Goal: Transaction & Acquisition: Subscribe to service/newsletter

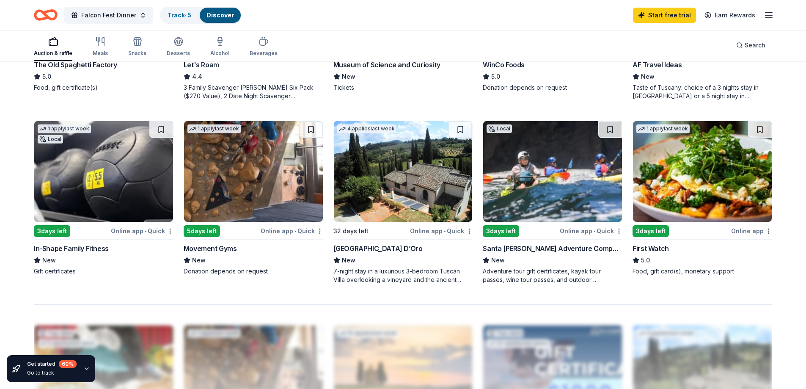
scroll to position [593, 0]
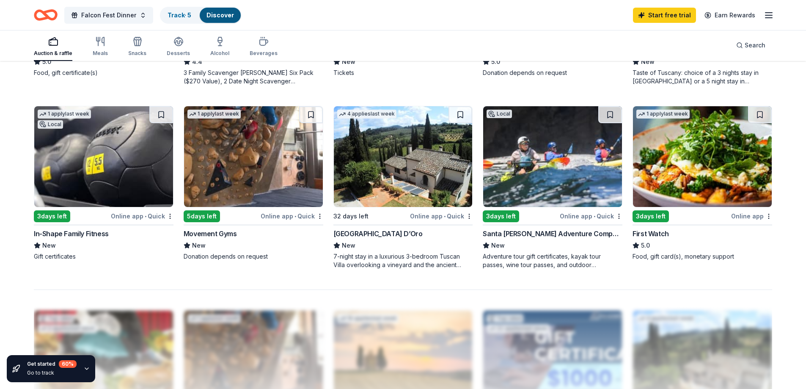
click at [248, 179] on img at bounding box center [253, 156] width 139 height 101
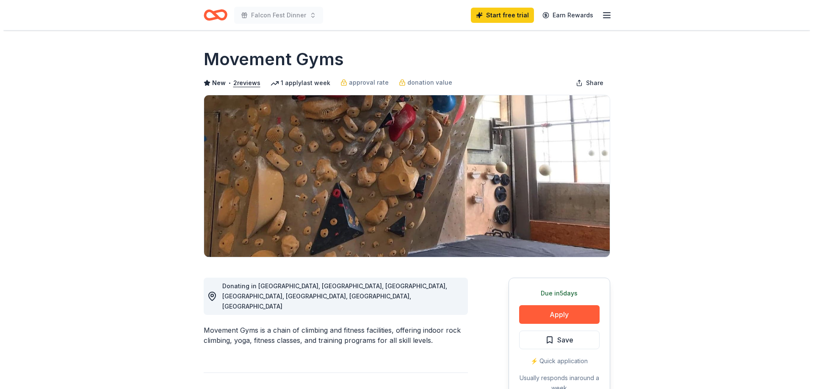
scroll to position [85, 0]
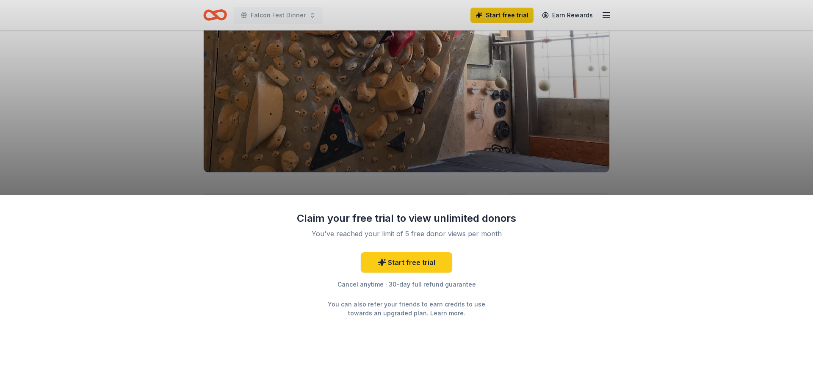
click at [676, 144] on div "Claim your free trial to view unlimited donors You've reached your limit of 5 f…" at bounding box center [406, 194] width 813 height 389
click at [427, 260] on link "Start free trial" at bounding box center [406, 262] width 91 height 20
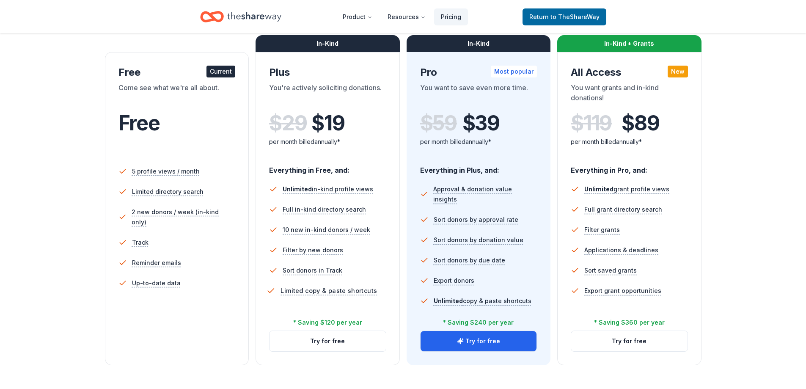
scroll to position [127, 0]
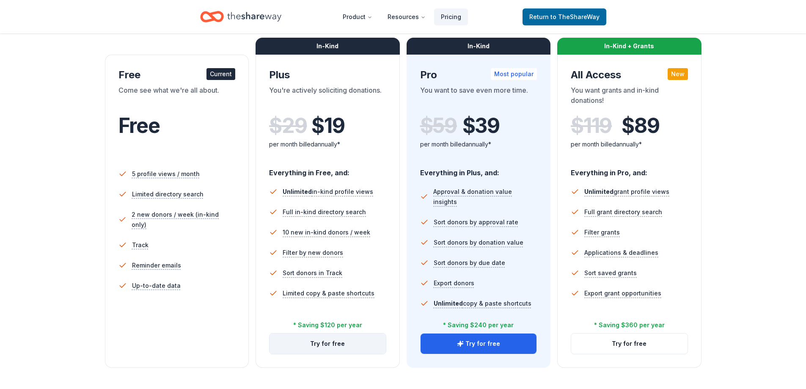
click at [370, 341] on button "Try for free" at bounding box center [328, 344] width 116 height 20
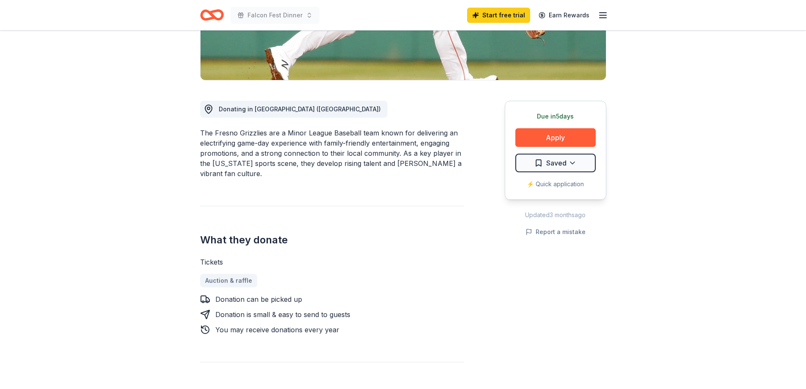
scroll to position [169, 0]
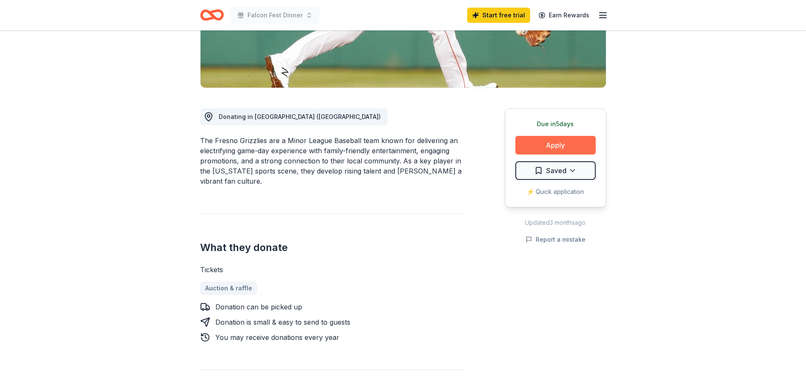
click at [534, 148] on button "Apply" at bounding box center [556, 145] width 80 height 19
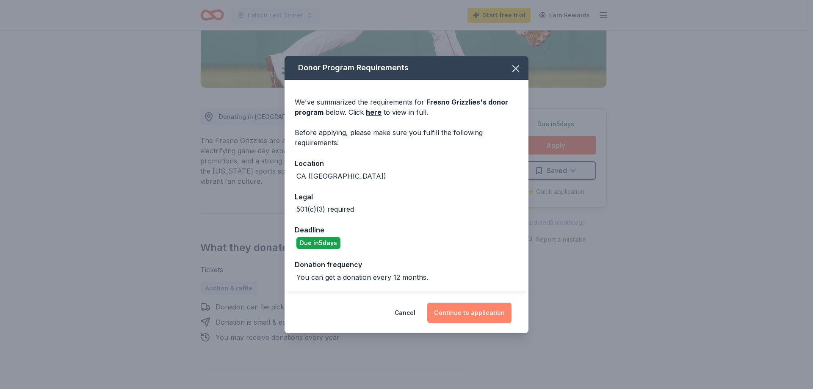
click at [460, 317] on button "Continue to application" at bounding box center [469, 313] width 84 height 20
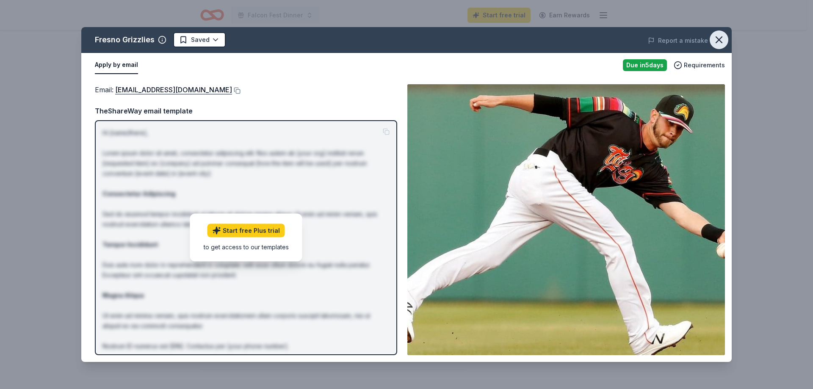
click at [719, 38] on icon "button" at bounding box center [719, 40] width 12 height 12
